Goal: Task Accomplishment & Management: Use online tool/utility

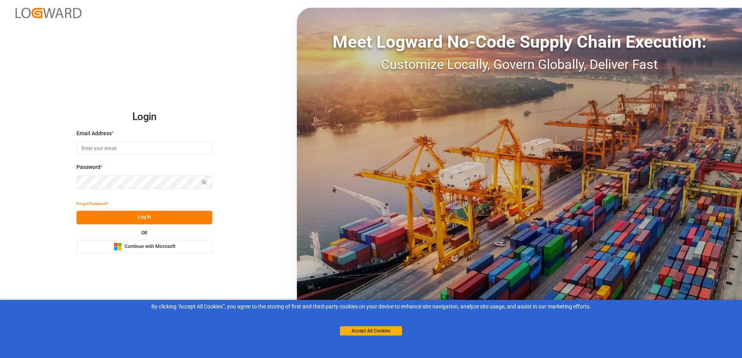
click at [133, 244] on span "Continue with Microsoft" at bounding box center [150, 247] width 51 height 7
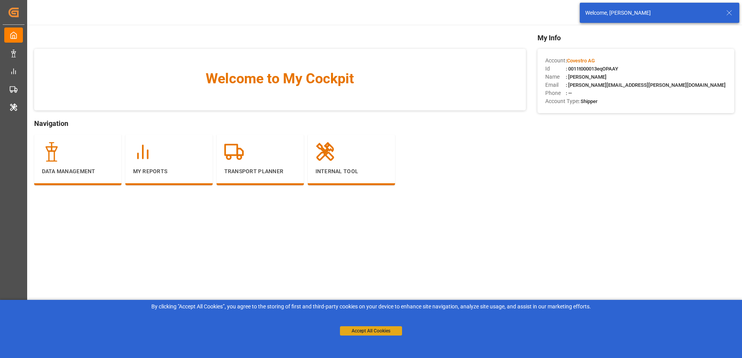
click at [390, 330] on button "Accept All Cookies" at bounding box center [371, 331] width 62 height 9
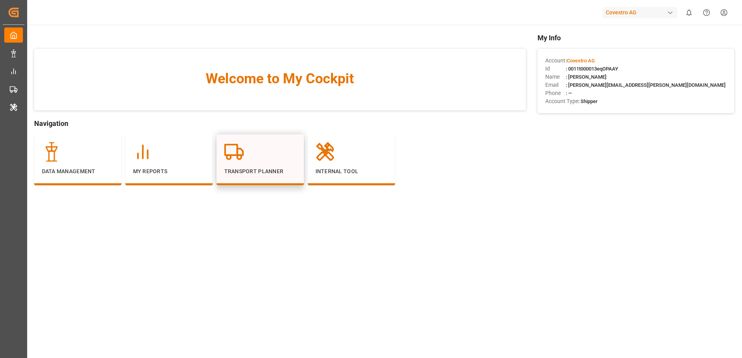
click at [239, 164] on div "Transport Planner" at bounding box center [260, 158] width 72 height 33
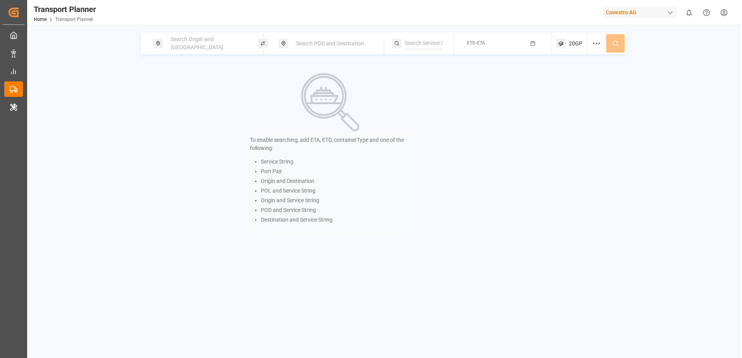
click at [191, 47] on div "Search Origin and POL" at bounding box center [208, 43] width 84 height 22
click at [187, 100] on input at bounding box center [201, 106] width 78 height 12
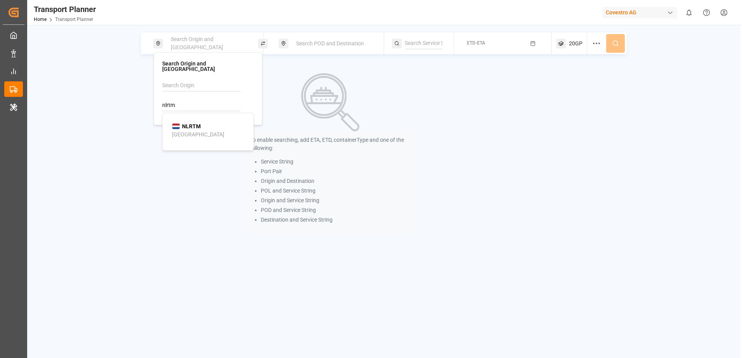
click at [192, 123] on b "NLRTM" at bounding box center [191, 126] width 19 height 6
type input "NLRTM"
click at [297, 42] on span "Search POD and Destination" at bounding box center [330, 43] width 68 height 6
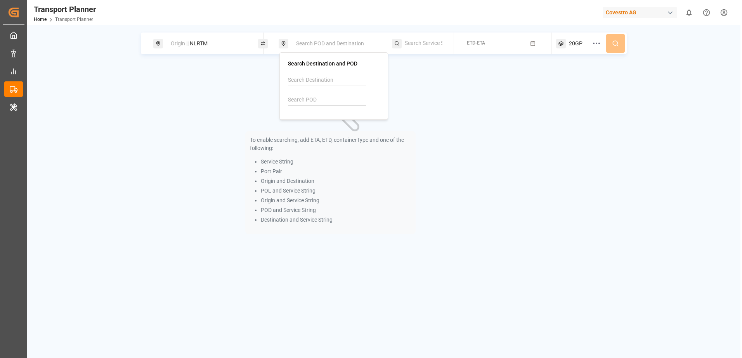
click at [300, 100] on input at bounding box center [327, 100] width 78 height 12
click at [349, 120] on div "VNCLI Cát Lái" at bounding box center [334, 125] width 75 height 16
type input "VNCLI"
click at [486, 45] on button "ETD-ETA" at bounding box center [502, 43] width 88 height 15
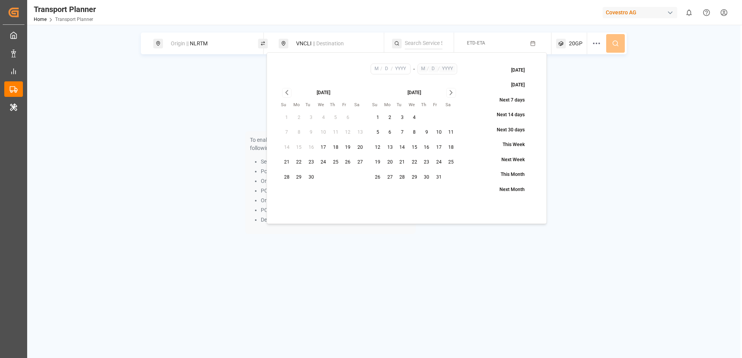
click at [327, 148] on button "17" at bounding box center [323, 148] width 12 height 12
type input "9"
type input "17"
type input "2025"
click at [450, 91] on icon "Go to next month" at bounding box center [451, 93] width 2 height 4
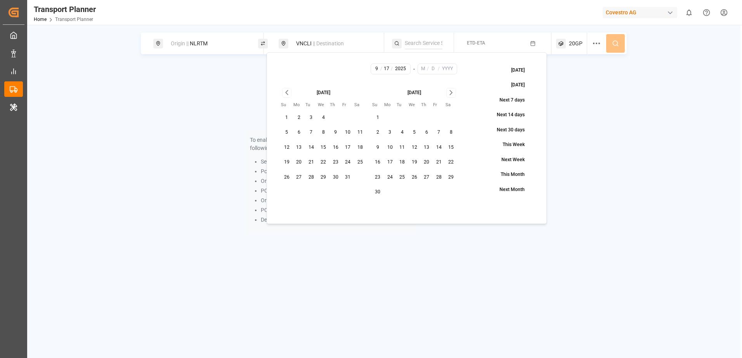
click at [450, 91] on icon "Go to next month" at bounding box center [451, 93] width 2 height 4
click at [426, 161] on button "25" at bounding box center [426, 162] width 12 height 12
type input "12"
type input "25"
type input "2025"
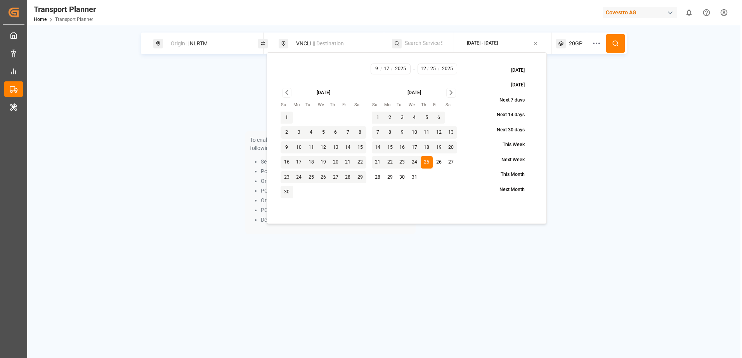
click at [606, 102] on div "To enable searching, add ETA, ETD, containerType and one of the following: Serv…" at bounding box center [384, 153] width 486 height 179
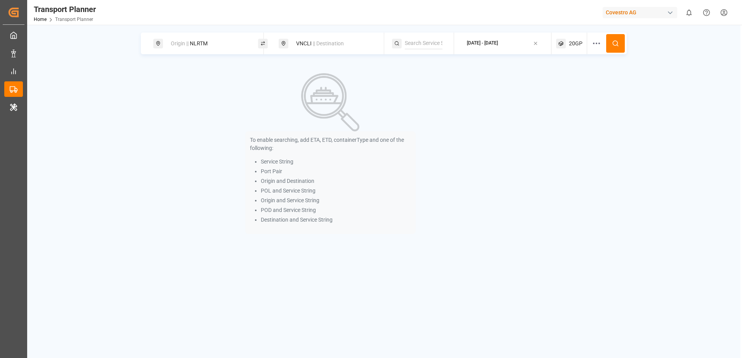
click at [617, 42] on icon at bounding box center [615, 43] width 7 height 7
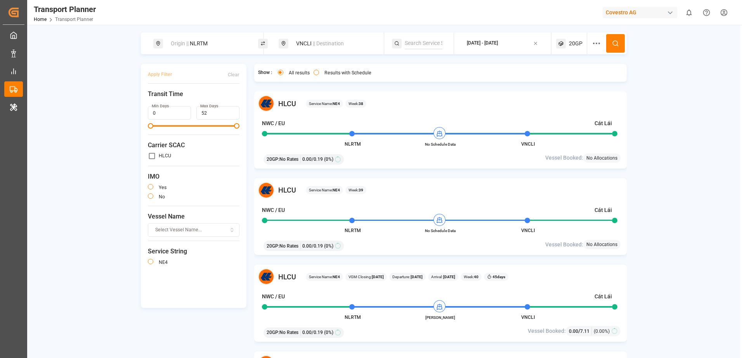
click at [571, 46] on span "20GP" at bounding box center [576, 44] width 14 height 8
click at [584, 80] on icon "button" at bounding box center [585, 81] width 3 height 3
click at [559, 82] on span "Select Container Type..." at bounding box center [564, 80] width 50 height 7
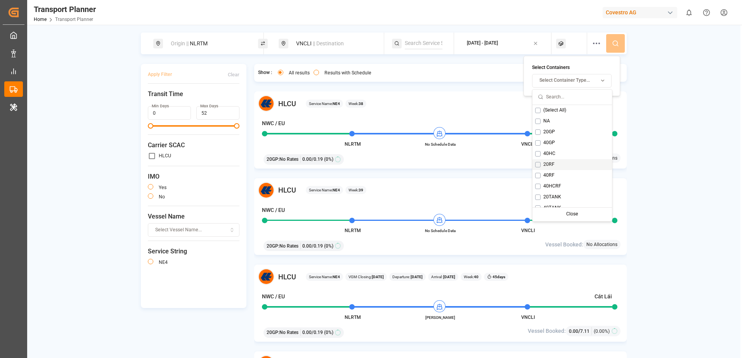
click at [550, 165] on span "20RF" at bounding box center [548, 164] width 11 height 7
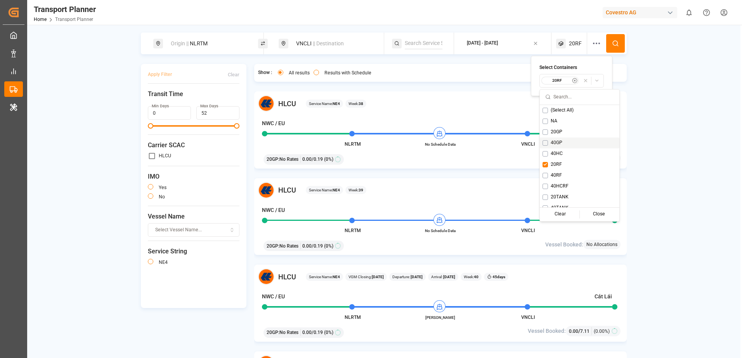
click at [617, 47] on icon at bounding box center [615, 43] width 7 height 7
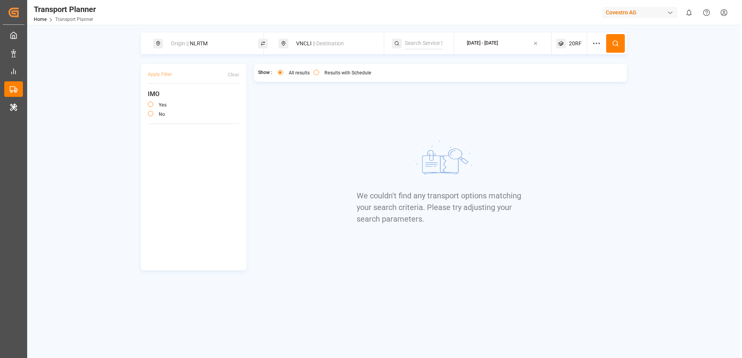
click at [322, 162] on div "Show : All results Results with Schedule We couldn't find any transport options…" at bounding box center [440, 167] width 373 height 207
click at [617, 45] on icon at bounding box center [615, 43] width 7 height 7
click at [576, 46] on span "20RF" at bounding box center [575, 44] width 13 height 8
click at [571, 79] on div "20RF" at bounding box center [560, 81] width 38 height 8
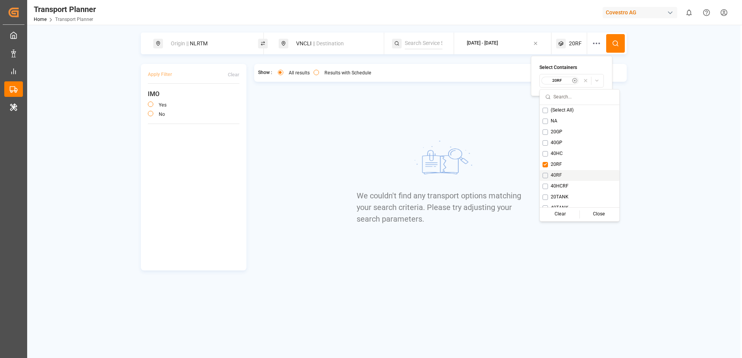
click at [552, 173] on span "40RF" at bounding box center [555, 175] width 11 height 7
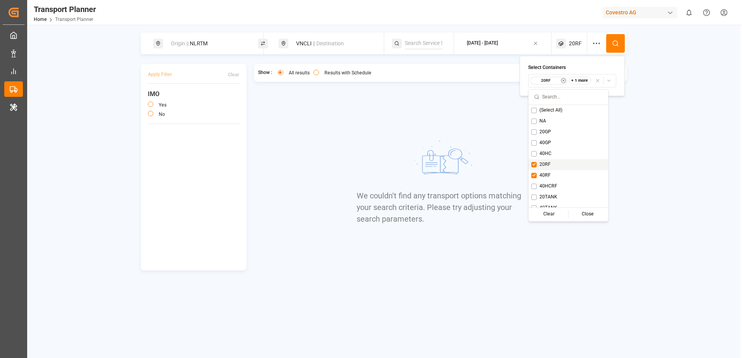
click at [547, 163] on span "20RF" at bounding box center [544, 164] width 11 height 7
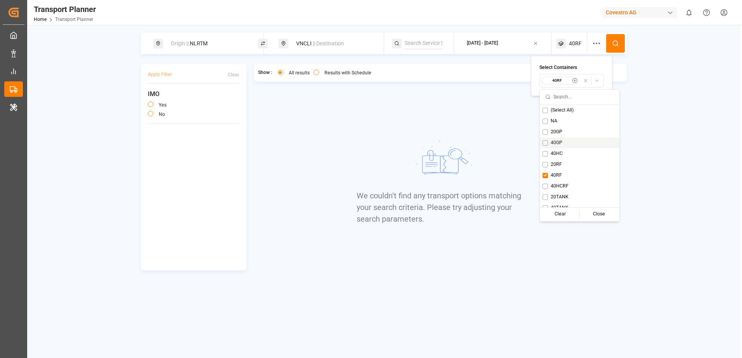
click at [653, 125] on div "Origin || NLRTM VNCLI || Destination 2025-09-17 - 2025-12-25 40RF Apply Filter …" at bounding box center [383, 152] width 713 height 238
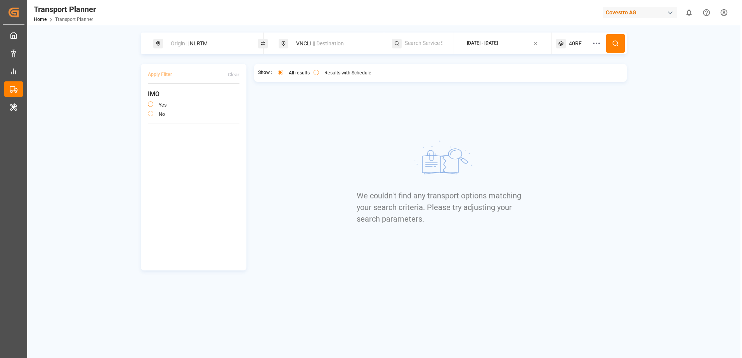
click at [616, 43] on icon at bounding box center [615, 43] width 7 height 7
click at [318, 43] on span "|| Destination" at bounding box center [328, 43] width 31 height 6
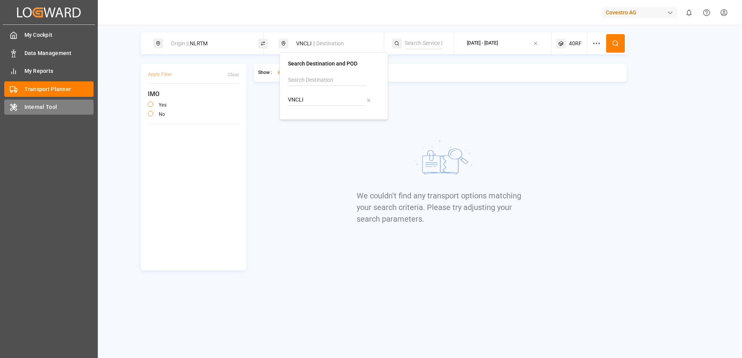
click at [28, 106] on span "Internal Tool" at bounding box center [58, 107] width 69 height 8
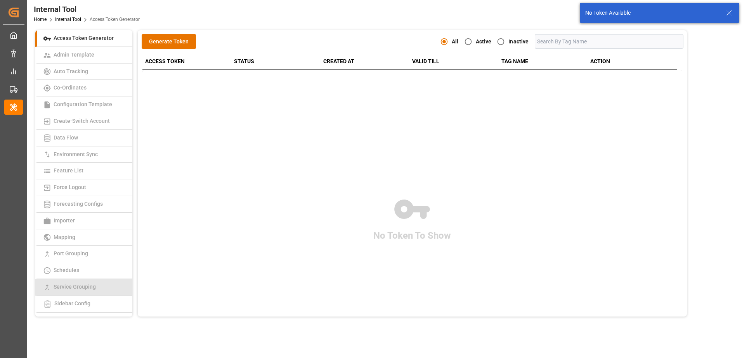
click at [75, 286] on span "Service Grouping" at bounding box center [74, 287] width 47 height 6
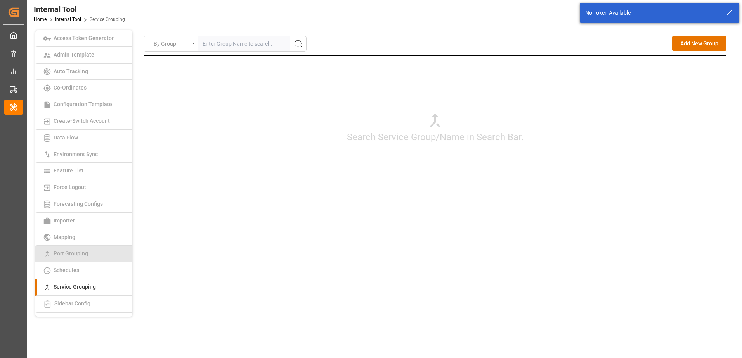
click at [78, 254] on span "Port Grouping" at bounding box center [70, 254] width 39 height 6
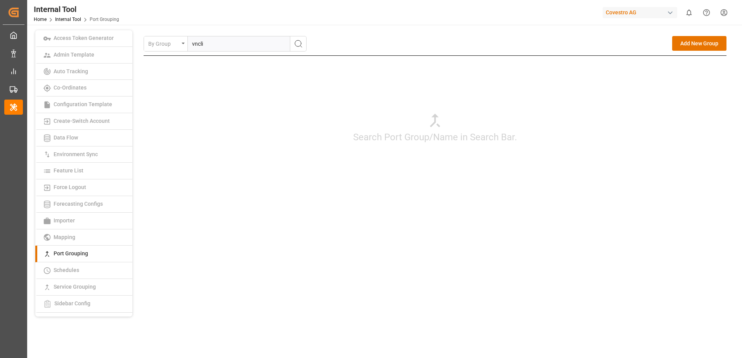
type input "vncli"
click at [303, 43] on icon "search button" at bounding box center [298, 43] width 9 height 9
click at [694, 65] on div "Edit" at bounding box center [693, 65] width 10 height 10
type input "vncli"
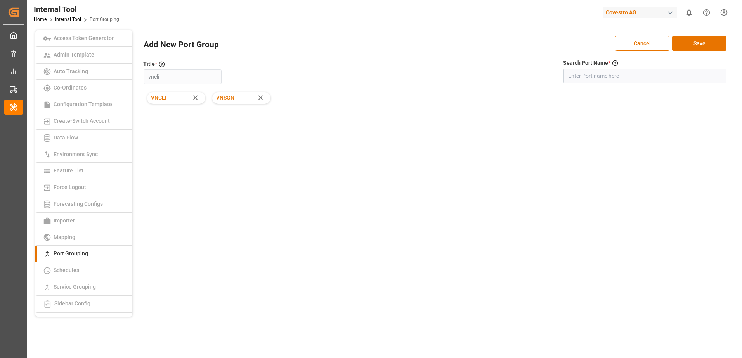
click at [281, 210] on div "By Group Add New Group vncli Edit Delete Add New Port Group Cancel Save Title *…" at bounding box center [435, 125] width 583 height 179
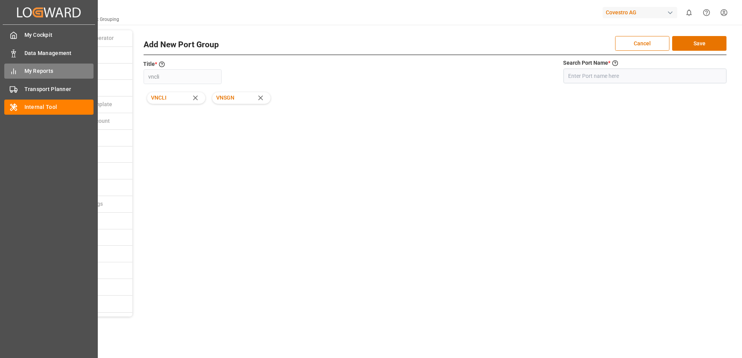
click at [15, 67] on div at bounding box center [10, 71] width 13 height 8
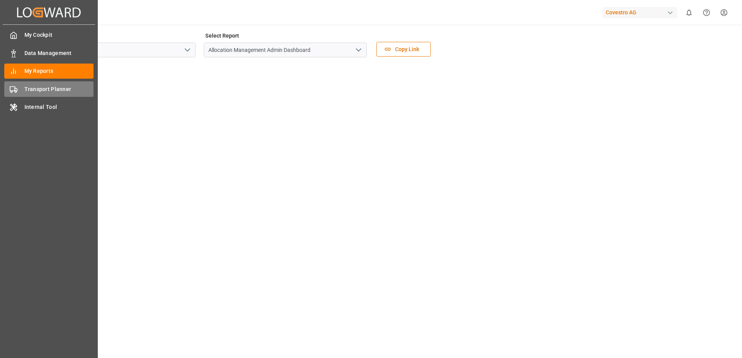
click at [32, 90] on span "Transport Planner" at bounding box center [58, 89] width 69 height 8
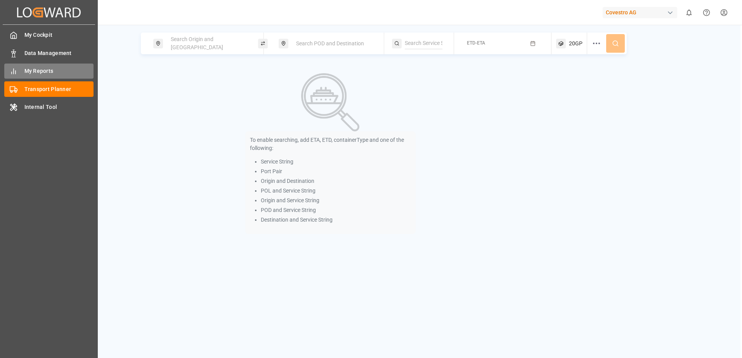
click at [14, 71] on icon at bounding box center [14, 71] width 8 height 8
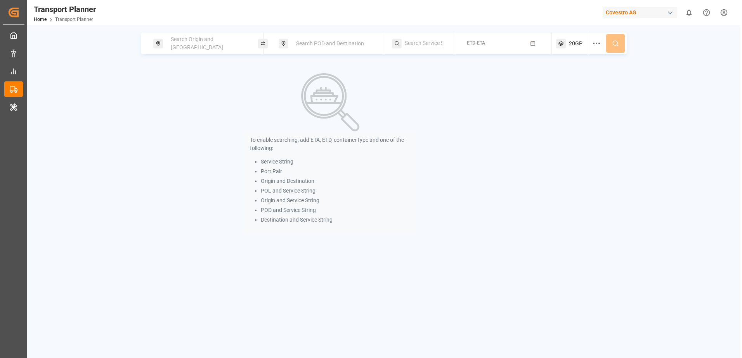
click at [192, 45] on span "Search Origin and [GEOGRAPHIC_DATA]" at bounding box center [197, 43] width 52 height 14
click at [192, 102] on input at bounding box center [201, 106] width 78 height 12
click at [197, 80] on input at bounding box center [201, 86] width 78 height 12
drag, startPoint x: 185, startPoint y: 97, endPoint x: 144, endPoint y: 99, distance: 41.1
click at [144, 99] on body "Created by potrace 1.15, written by Peter Selinger 2001-2017 Created by potrace…" at bounding box center [371, 179] width 742 height 358
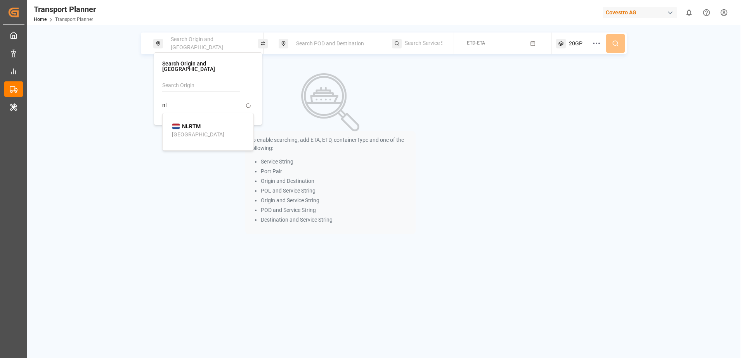
type input "n"
click at [192, 80] on input at bounding box center [201, 86] width 78 height 12
click at [179, 104] on span "NWC / EU" at bounding box center [183, 107] width 23 height 6
type input "NWC / EU"
click at [319, 42] on span "Search POD and Destination" at bounding box center [330, 43] width 68 height 6
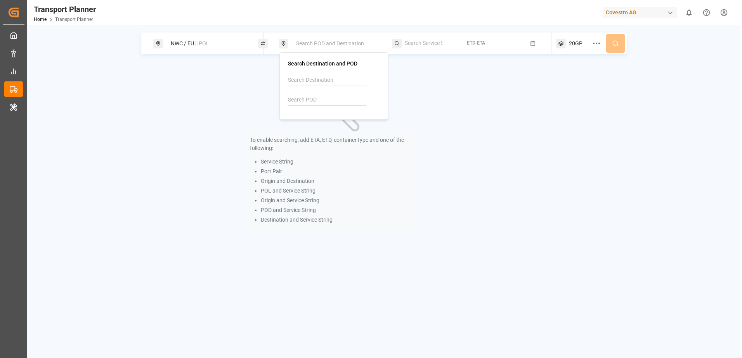
click at [315, 100] on input at bounding box center [327, 100] width 78 height 12
click at [325, 124] on div "VNCLI Cát Lái" at bounding box center [334, 125] width 75 height 16
type input "VNCLI"
click at [433, 121] on div "To enable searching, add ETA, ETD, containerType and one of the following: Serv…" at bounding box center [330, 153] width 379 height 179
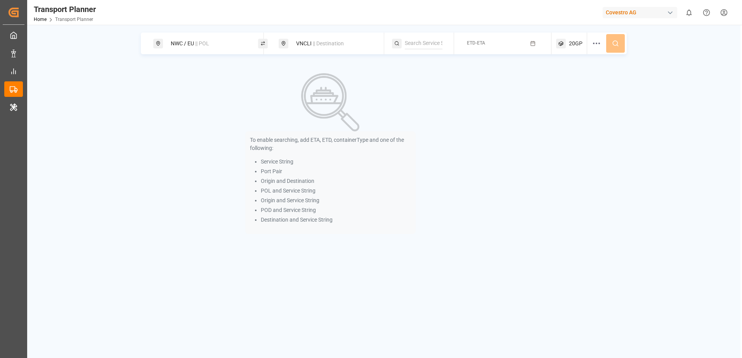
click at [509, 41] on button "ETD-ETA" at bounding box center [502, 43] width 88 height 15
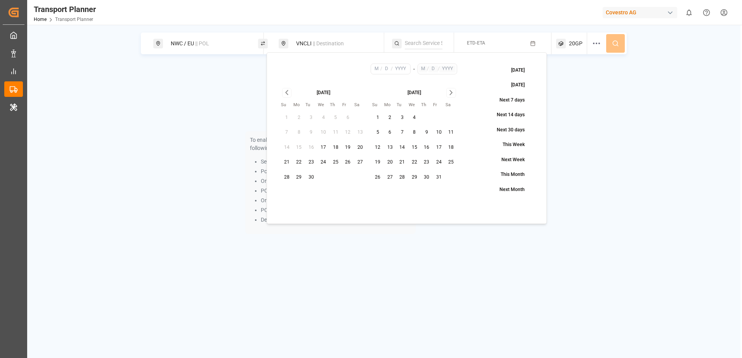
click at [289, 162] on button "21" at bounding box center [286, 162] width 12 height 12
type input "9"
type input "21"
type input "2025"
click at [452, 92] on icon "Go to next month" at bounding box center [450, 92] width 9 height 9
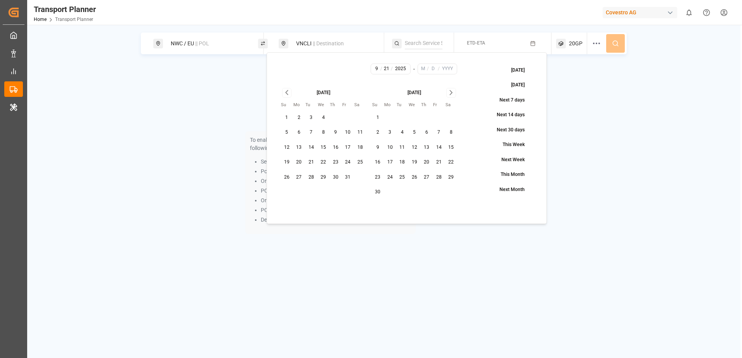
click at [452, 92] on icon "Go to next month" at bounding box center [450, 92] width 9 height 9
click at [404, 174] on button "30" at bounding box center [402, 177] width 12 height 12
type input "12"
type input "30"
type input "2025"
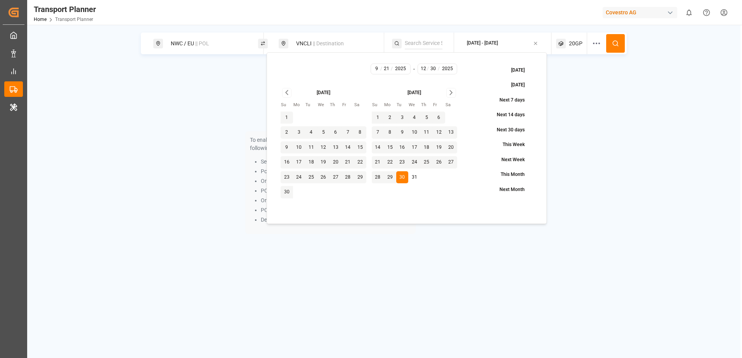
click at [576, 85] on div "To enable searching, add ETA, ETD, containerType and one of the following: Serv…" at bounding box center [384, 153] width 486 height 179
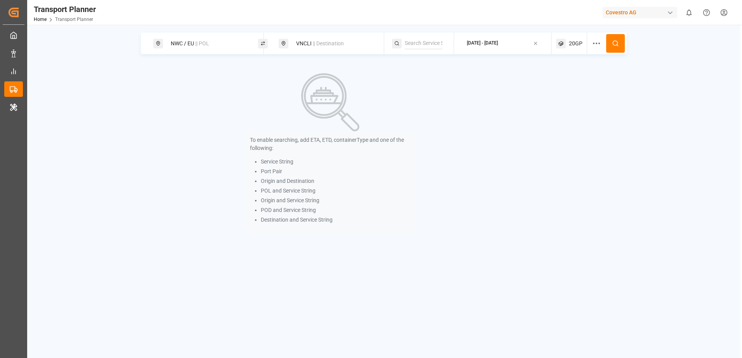
click at [581, 46] on span "20GP" at bounding box center [576, 44] width 14 height 8
click at [562, 80] on small "20GP" at bounding box center [556, 80] width 27 height 5
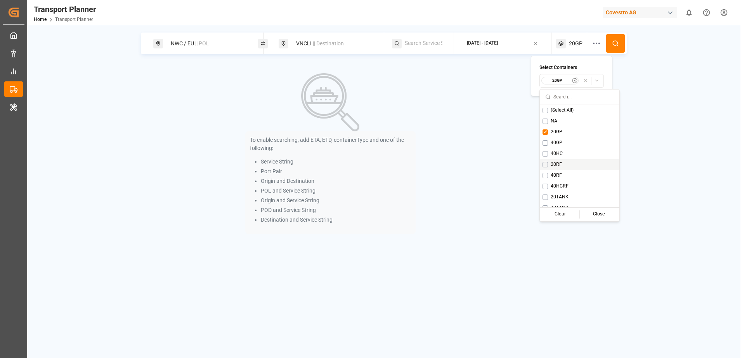
click at [545, 164] on button "Suggestions" at bounding box center [544, 164] width 5 height 5
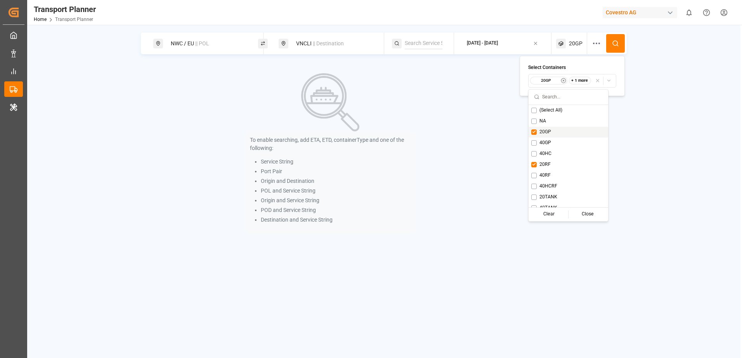
click at [534, 130] on button "Suggestions" at bounding box center [533, 132] width 5 height 5
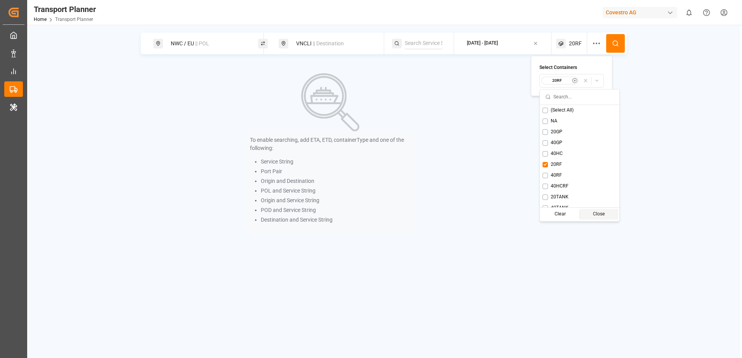
click at [582, 213] on div "Close" at bounding box center [598, 214] width 38 height 11
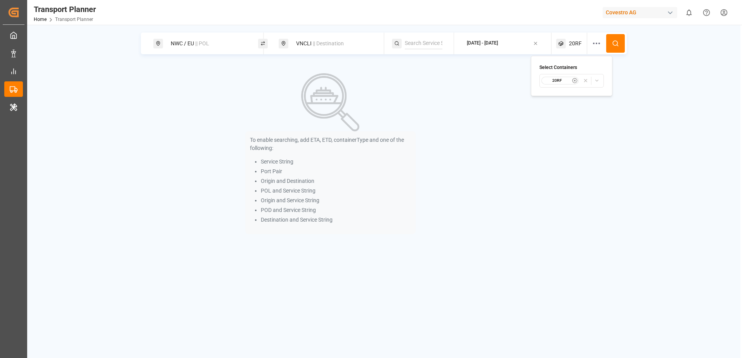
click at [617, 154] on div "To enable searching, add ETA, ETD, containerType and one of the following: Serv…" at bounding box center [384, 153] width 486 height 179
click at [619, 45] on icon at bounding box center [615, 43] width 7 height 7
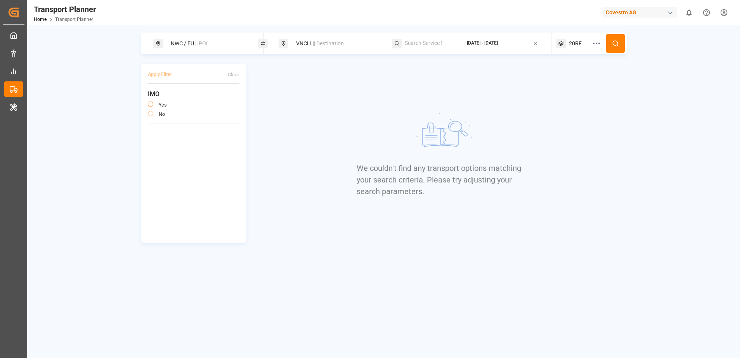
click at [317, 45] on span "|| Destination" at bounding box center [328, 43] width 31 height 6
click at [370, 100] on icon at bounding box center [368, 100] width 5 height 5
click at [334, 80] on input at bounding box center [327, 80] width 78 height 12
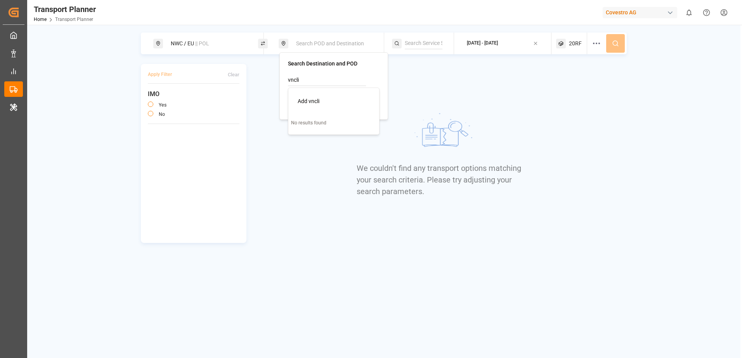
drag, startPoint x: 341, startPoint y: 81, endPoint x: 250, endPoint y: 76, distance: 90.9
click at [250, 76] on body "Created by potrace 1.15, written by Peter Selinger 2001-2017 Created by potrace…" at bounding box center [371, 179] width 742 height 358
type input "v"
type input "VNCLI"
click at [314, 104] on span "Add VNCLI" at bounding box center [310, 101] width 26 height 6
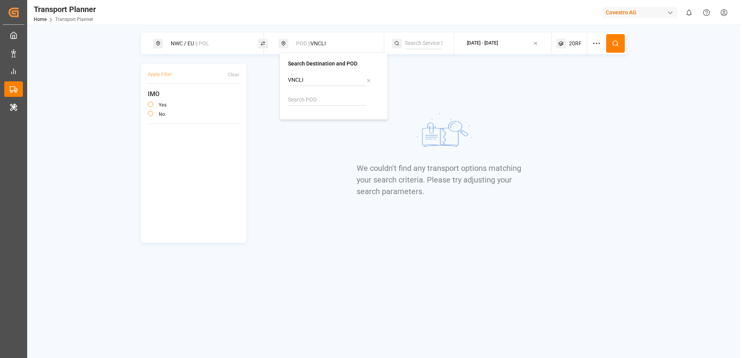
click at [411, 90] on div "We couldn't find any transport options matching your search criteria. Please tr…" at bounding box center [440, 153] width 168 height 179
click at [614, 42] on icon at bounding box center [615, 43] width 7 height 7
click at [331, 45] on div "POD || VNCLI" at bounding box center [333, 43] width 84 height 14
click at [341, 80] on input "VNCLI" at bounding box center [327, 80] width 78 height 12
click at [370, 80] on icon at bounding box center [368, 80] width 5 height 5
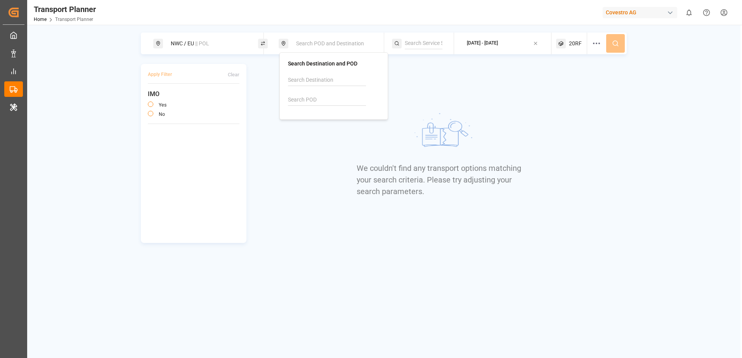
click at [338, 100] on input at bounding box center [327, 100] width 78 height 12
click at [331, 119] on div "VNSGN Ho Chi Minh City" at bounding box center [334, 125] width 75 height 16
type input "VNSGN"
click at [499, 93] on div "We couldn't find any transport options matching your search criteria. Please tr…" at bounding box center [440, 153] width 168 height 179
click at [612, 44] on icon at bounding box center [615, 43] width 7 height 7
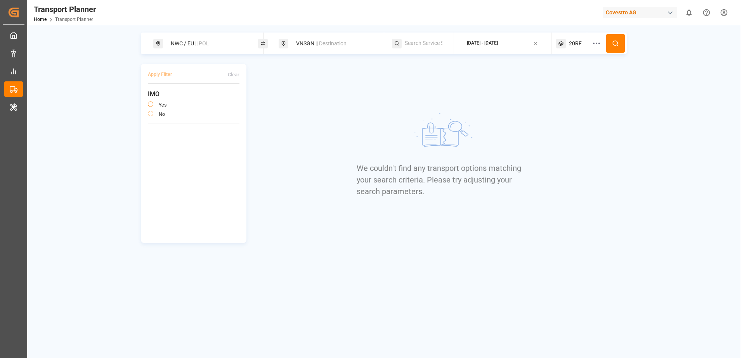
click at [298, 41] on div "VNSGN || Destination" at bounding box center [333, 43] width 84 height 14
click at [370, 100] on icon at bounding box center [368, 100] width 5 height 5
click at [339, 101] on input at bounding box center [327, 100] width 78 height 12
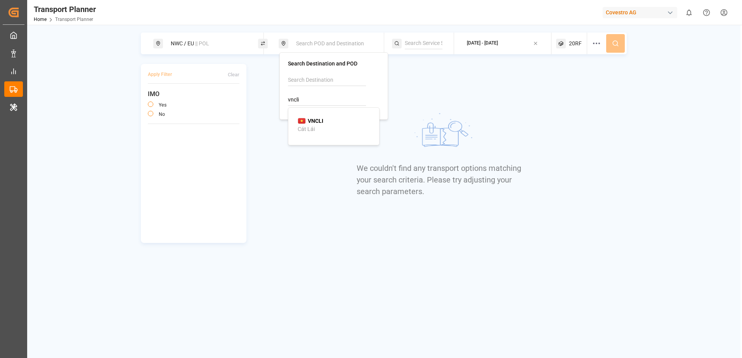
click at [336, 123] on div "VNCLI Cát Lái" at bounding box center [334, 125] width 75 height 16
type input "VNCLI"
click at [493, 93] on div "We couldn't find any transport options matching your search criteria. Please tr…" at bounding box center [440, 153] width 168 height 179
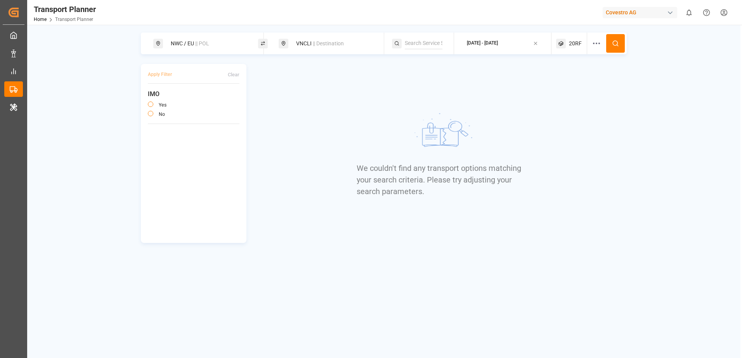
click at [614, 45] on circle at bounding box center [614, 43] width 5 height 5
click at [616, 45] on circle at bounding box center [614, 43] width 5 height 5
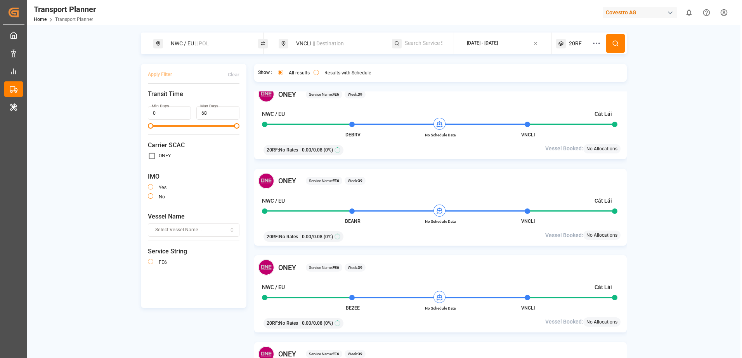
scroll to position [1319, 0]
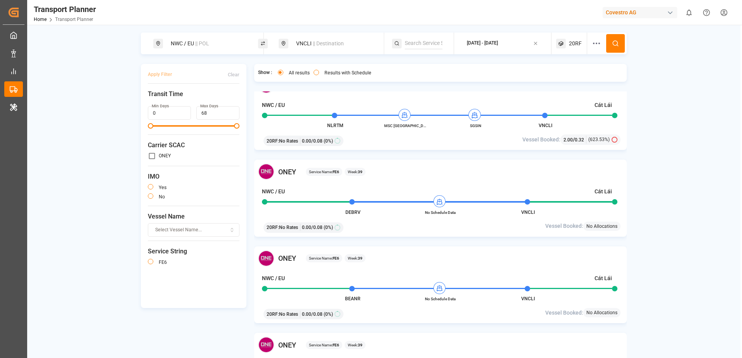
click at [180, 43] on div "NWC / EU || POL" at bounding box center [208, 43] width 84 height 14
click at [242, 83] on icon at bounding box center [242, 85] width 5 height 5
click at [212, 100] on input at bounding box center [201, 106] width 78 height 12
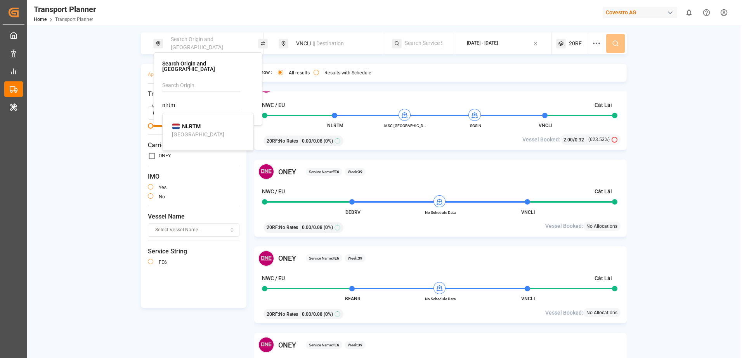
click at [207, 123] on div "NLRTM Rotterdam" at bounding box center [209, 131] width 75 height 16
type input "NLRTM"
click at [665, 78] on div "Origin || NLRTM VNCLI || Destination 2025-09-21 - 2025-12-30 20RF Apply Filter …" at bounding box center [383, 206] width 713 height 346
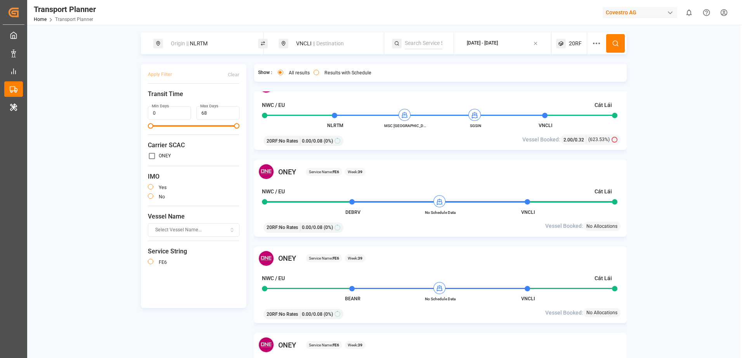
click at [619, 44] on button at bounding box center [615, 43] width 19 height 19
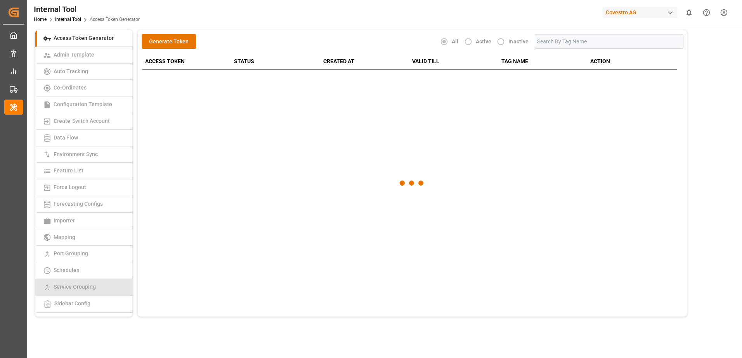
click at [79, 286] on span "Service Grouping" at bounding box center [74, 287] width 47 height 6
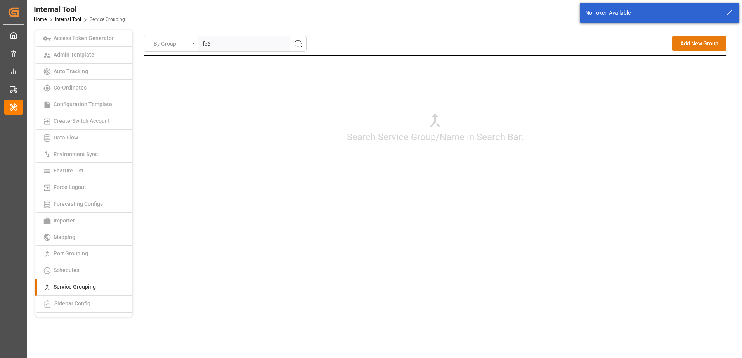
type input "fe6"
click at [679, 41] on button "Add New Group" at bounding box center [699, 43] width 54 height 15
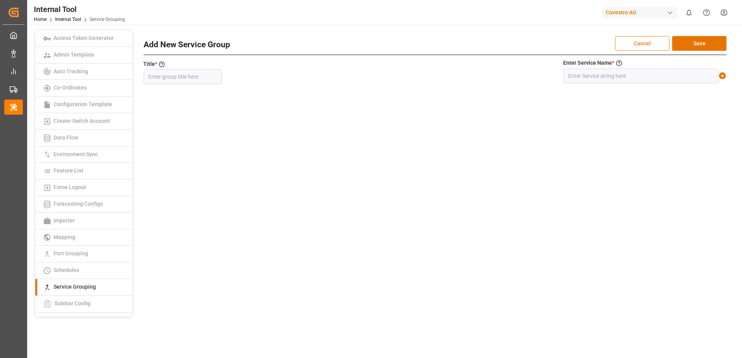
click at [636, 42] on button "Cancel" at bounding box center [642, 43] width 54 height 15
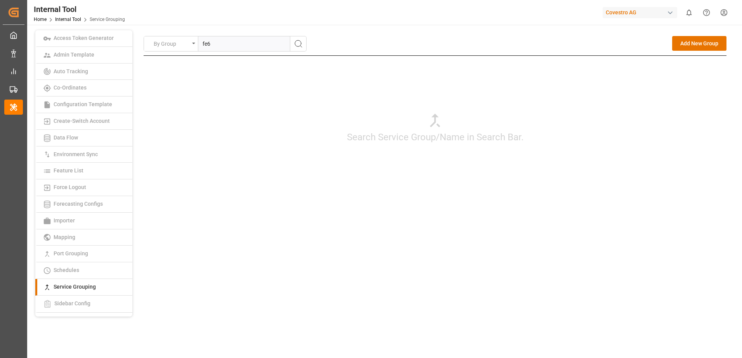
click at [301, 43] on circle "search button" at bounding box center [298, 43] width 6 height 6
click at [698, 45] on button "Add New Group" at bounding box center [699, 43] width 54 height 15
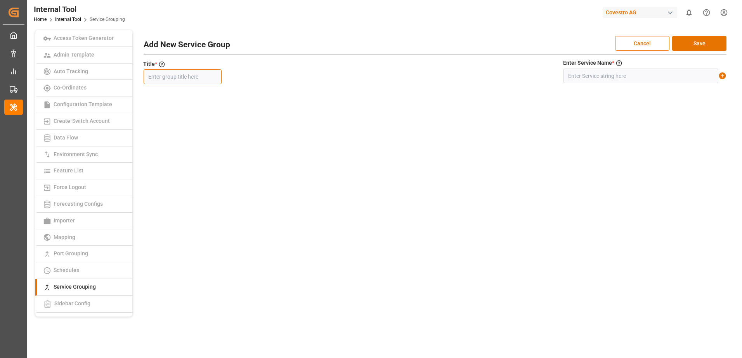
click at [165, 77] on input "text" at bounding box center [183, 76] width 78 height 15
type input "FE6"
click at [643, 80] on input "text" at bounding box center [640, 76] width 155 height 15
type input "FE6"
click at [722, 74] on icon at bounding box center [722, 76] width 7 height 7
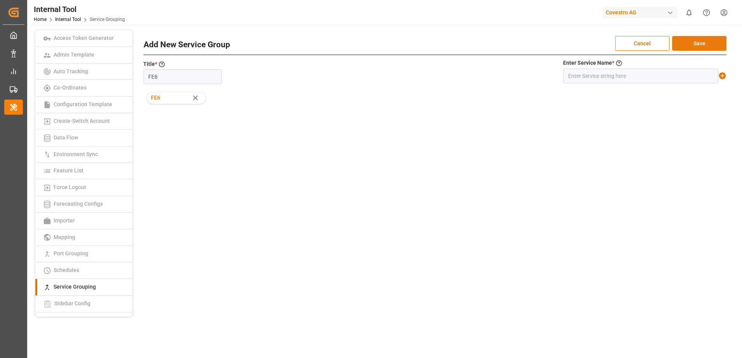
click at [710, 44] on button "Save" at bounding box center [699, 43] width 54 height 15
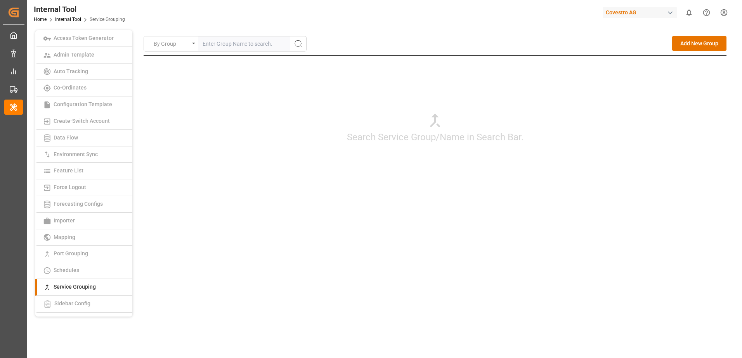
click at [221, 42] on input "text" at bounding box center [244, 43] width 92 height 15
type input "FP2"
click at [296, 46] on circle "search button" at bounding box center [298, 43] width 6 height 6
